Goal: Check status: Check status

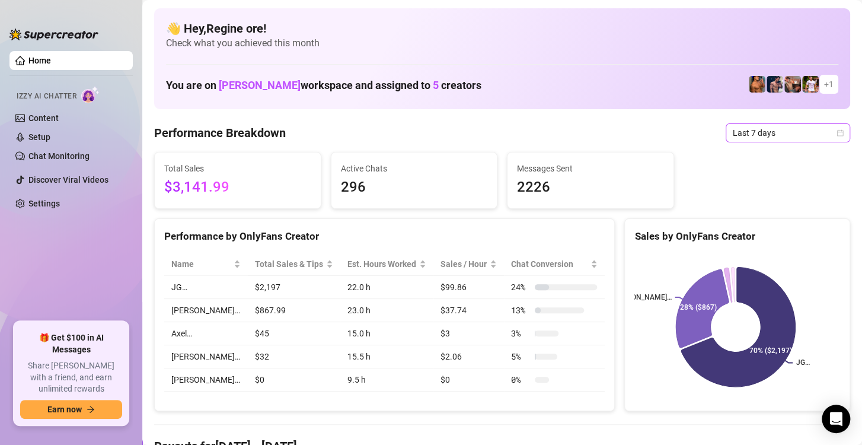
click at [760, 135] on span "Last 7 days" at bounding box center [788, 133] width 110 height 18
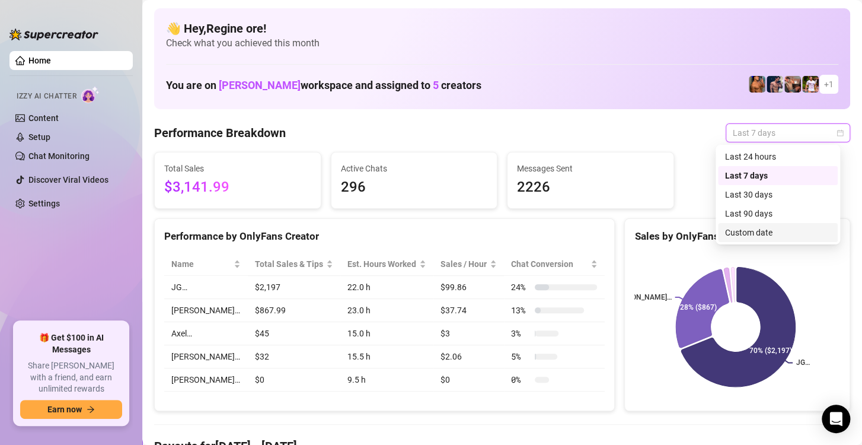
click at [760, 236] on div "Custom date" at bounding box center [778, 232] width 106 height 13
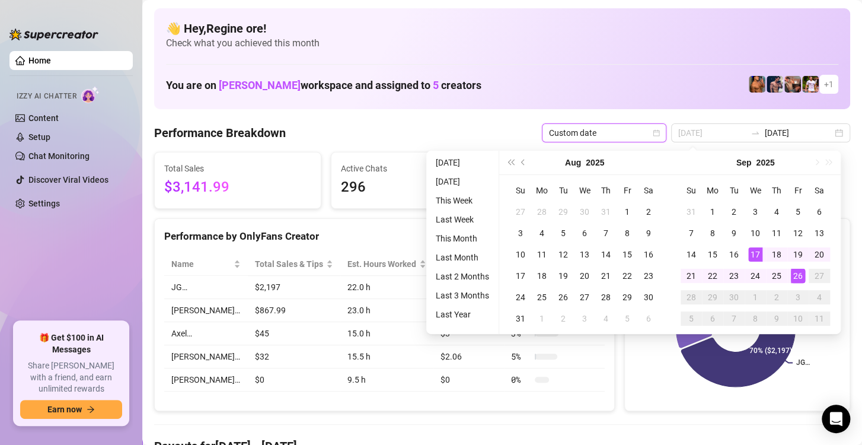
type input "[DATE]"
click at [799, 276] on div "26" at bounding box center [798, 276] width 14 height 14
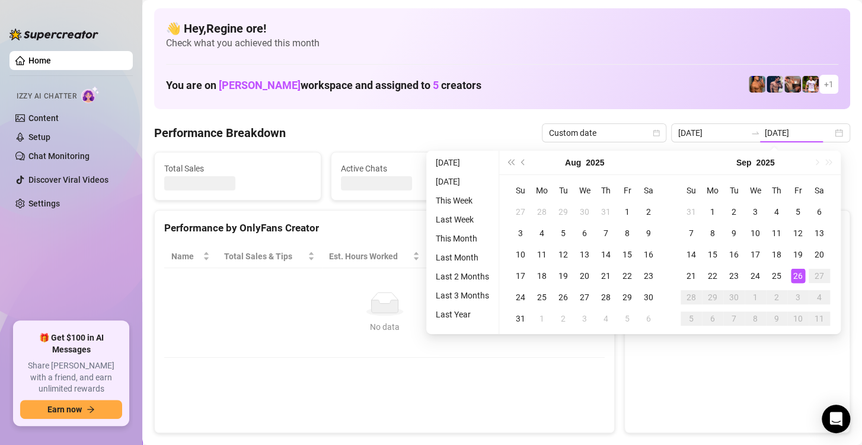
type input "[DATE]"
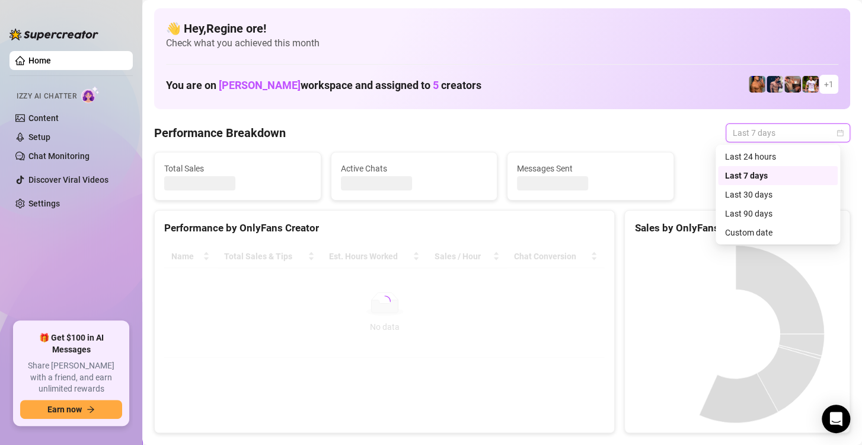
click at [754, 231] on div "Sales by OnlyFans Creator" at bounding box center [738, 228] width 206 height 16
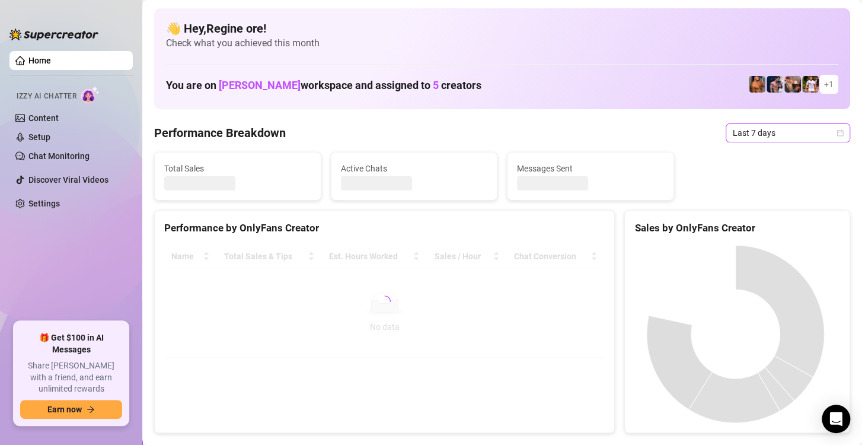
click at [767, 136] on span "Last 7 days" at bounding box center [788, 133] width 110 height 18
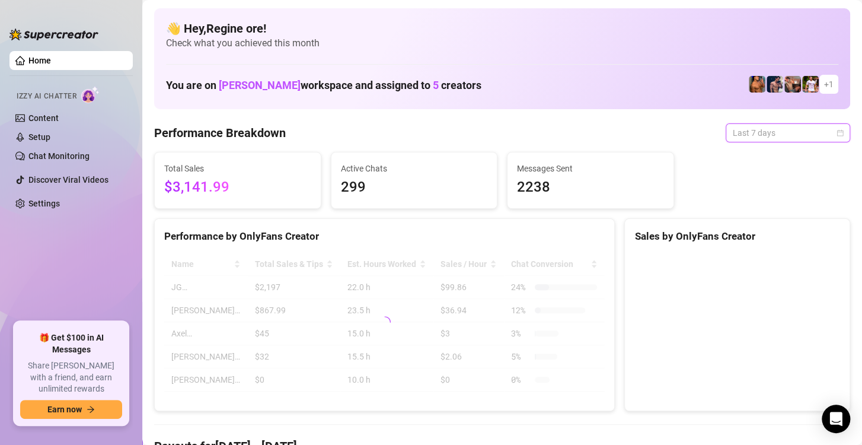
click at [767, 136] on span "Last 7 days" at bounding box center [788, 133] width 110 height 18
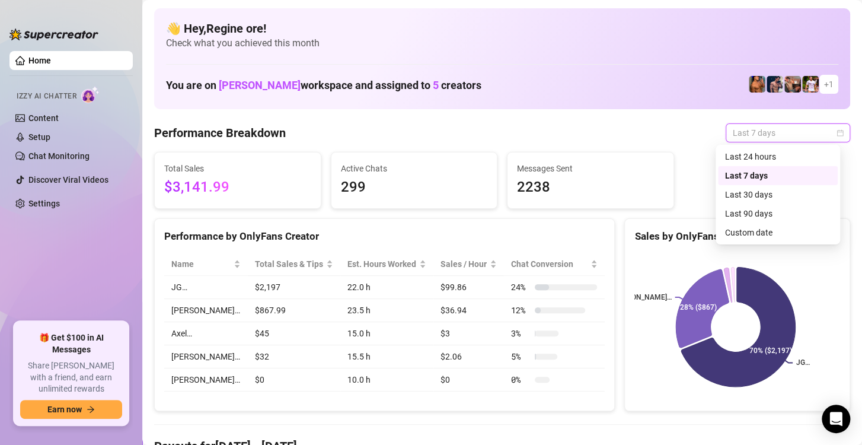
click at [733, 134] on span "Last 7 days" at bounding box center [788, 133] width 110 height 18
click at [730, 234] on div "Custom date" at bounding box center [778, 232] width 106 height 13
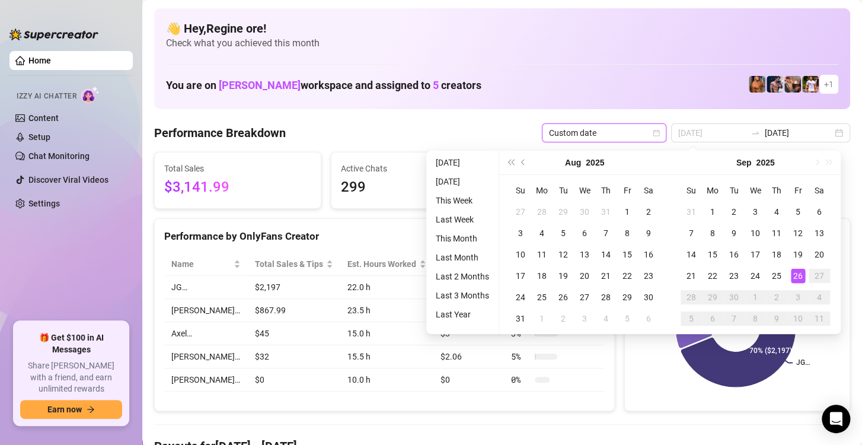
click at [802, 274] on div "26" at bounding box center [798, 276] width 14 height 14
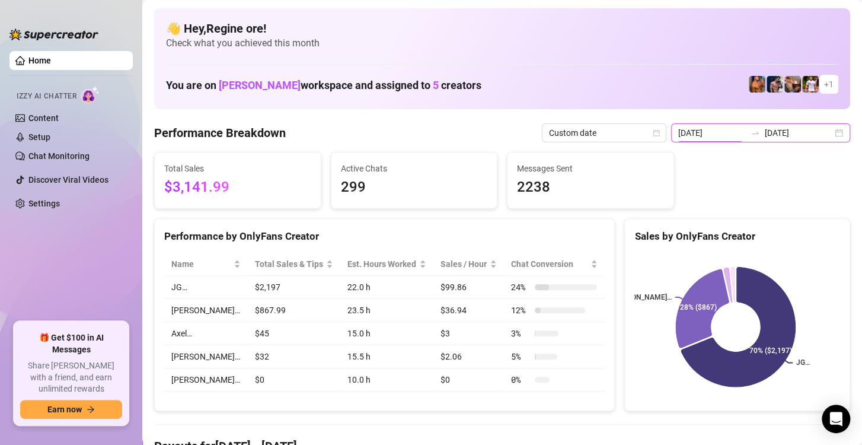
click at [705, 134] on input "2025-09-19" at bounding box center [713, 132] width 68 height 13
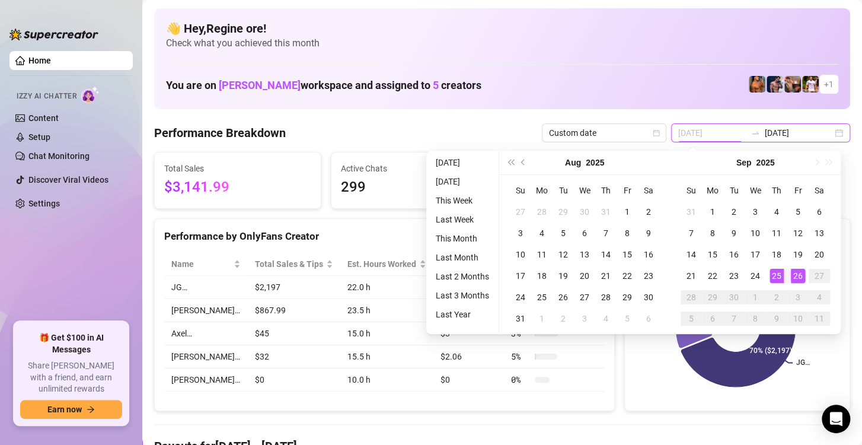
type input "[DATE]"
click at [798, 276] on div "26" at bounding box center [798, 276] width 14 height 14
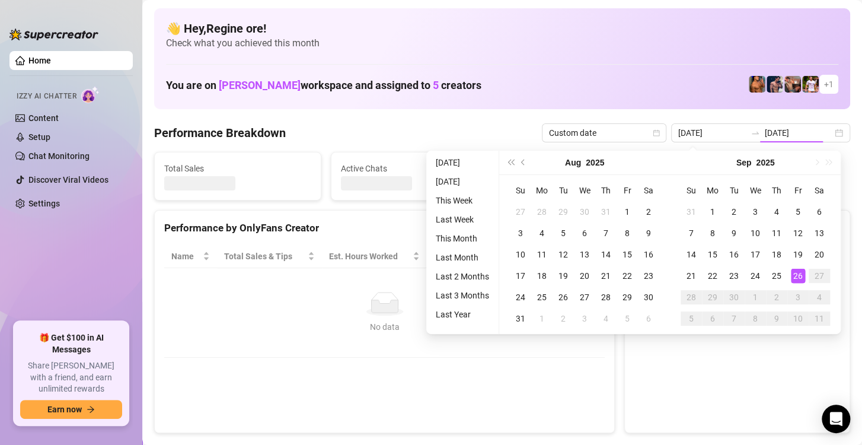
type input "[DATE]"
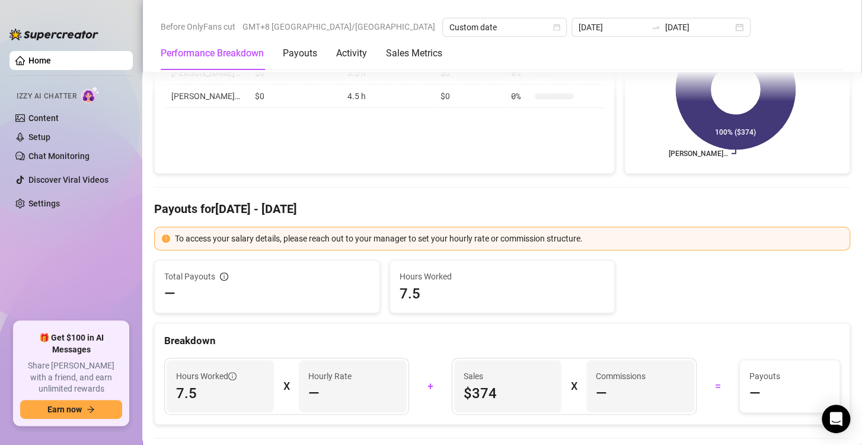
scroll to position [1483, 0]
